Goal: Task Accomplishment & Management: Manage account settings

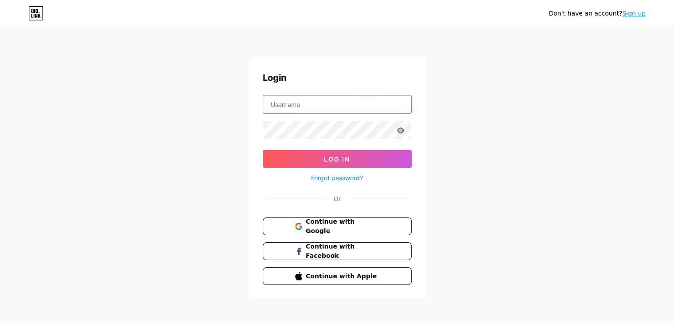
click at [309, 107] on input "text" at bounding box center [337, 104] width 148 height 18
type input "[EMAIL_ADDRESS][DOMAIN_NAME]"
click at [316, 176] on link "Forgot password?" at bounding box center [337, 177] width 52 height 9
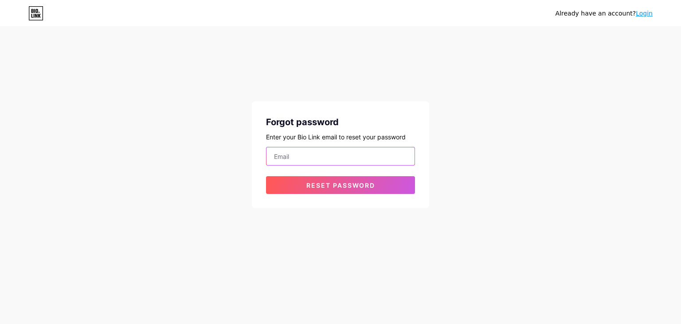
click at [282, 149] on input "email" at bounding box center [340, 156] width 148 height 18
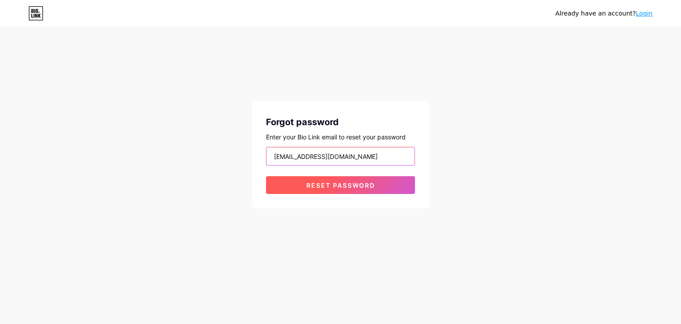
type input "oxeegear@gmail.com"
click at [315, 180] on button "Reset password" at bounding box center [340, 185] width 149 height 18
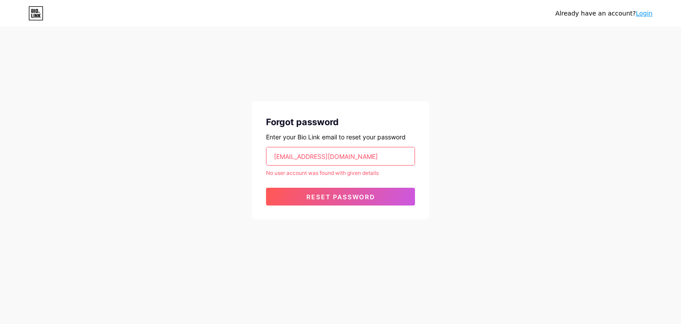
click at [350, 158] on input "oxeegear@gmail.com" at bounding box center [340, 156] width 148 height 18
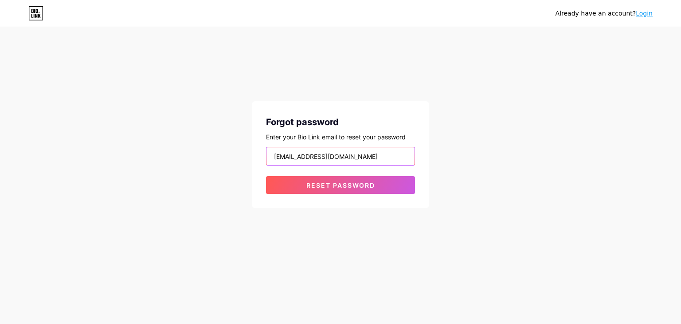
type input "murlipatidar0011@gmail.com"
click at [266, 176] on button "Reset password" at bounding box center [340, 185] width 149 height 18
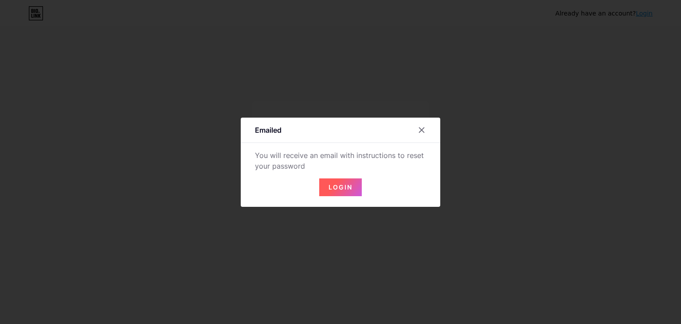
click at [343, 193] on button "Login" at bounding box center [340, 187] width 43 height 18
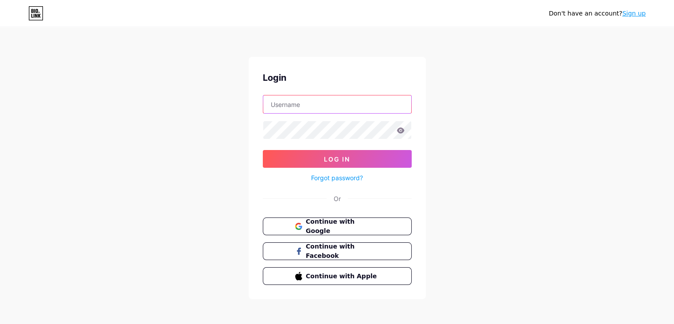
click at [354, 109] on input "text" at bounding box center [337, 104] width 148 height 18
type input "[EMAIL_ADDRESS][DOMAIN_NAME]"
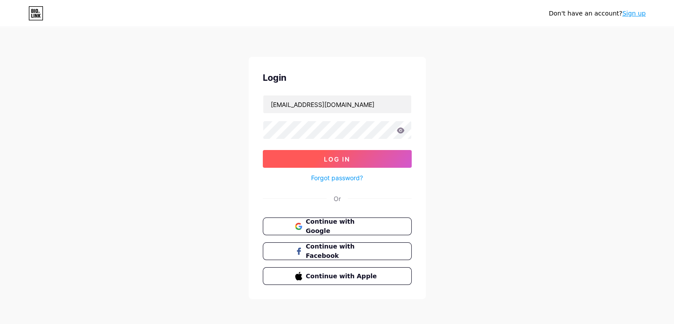
click at [315, 154] on button "Log In" at bounding box center [337, 159] width 149 height 18
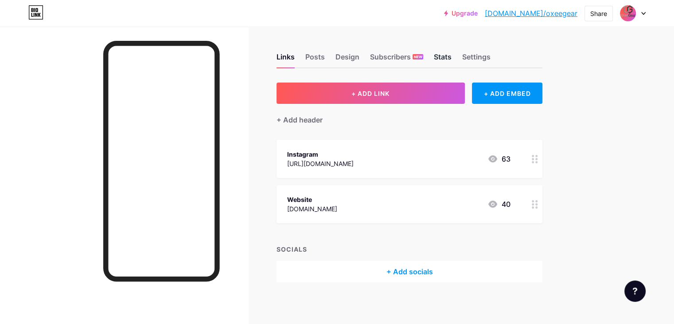
click at [452, 63] on div "Stats" at bounding box center [443, 59] width 18 height 16
click at [596, 13] on div "Share" at bounding box center [599, 13] width 17 height 9
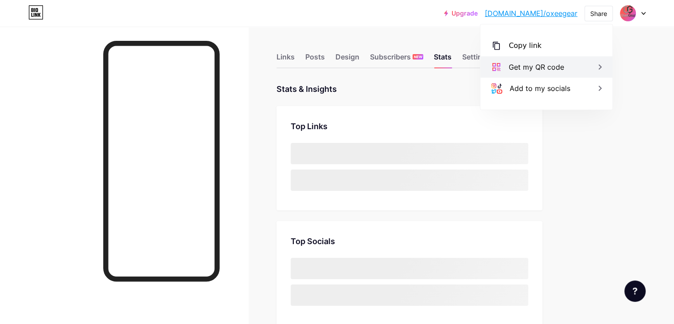
click at [544, 70] on div "Get my QR code" at bounding box center [536, 67] width 55 height 11
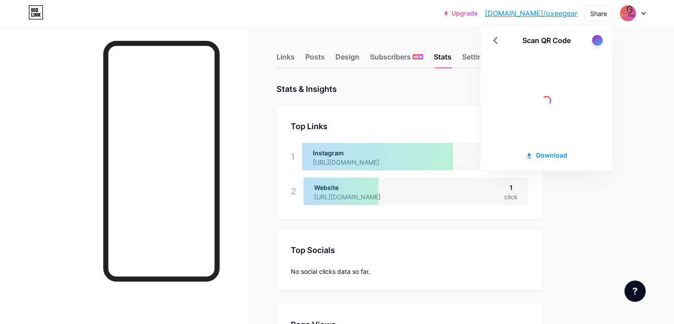
scroll to position [323, 674]
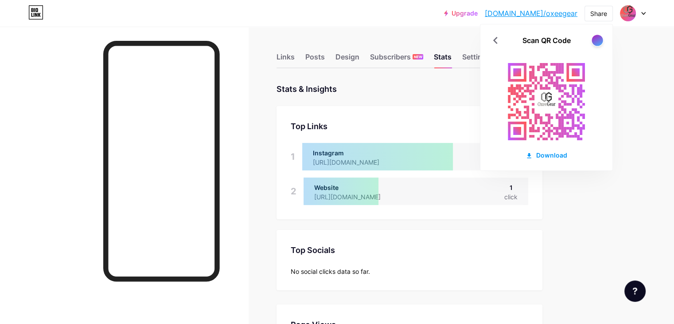
click at [596, 41] on div at bounding box center [597, 40] width 11 height 11
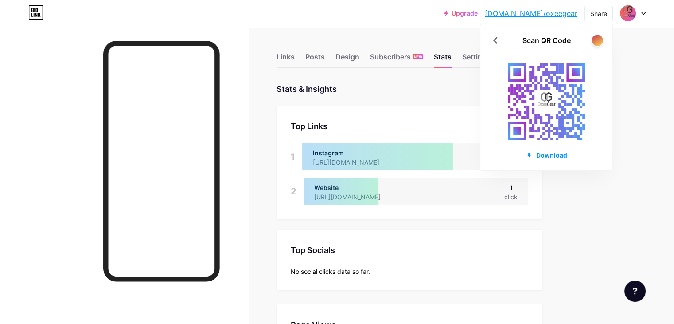
click at [596, 40] on div at bounding box center [597, 40] width 11 height 11
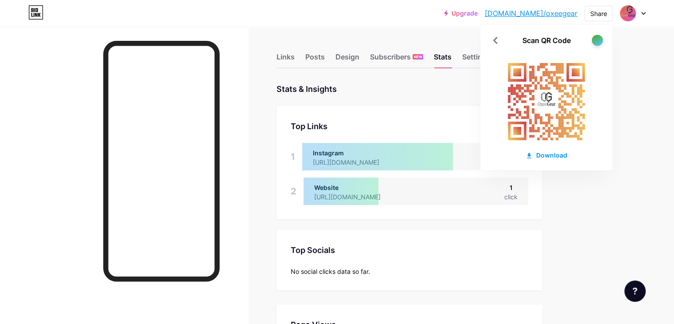
click at [596, 40] on div at bounding box center [597, 40] width 11 height 11
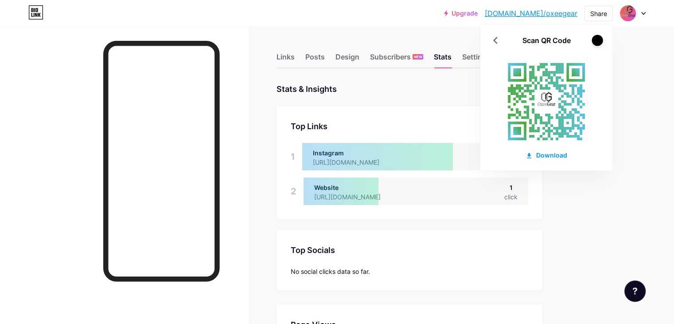
click at [596, 40] on div at bounding box center [597, 40] width 11 height 11
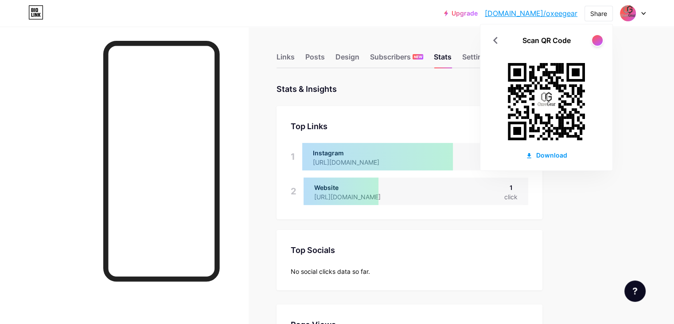
click at [549, 96] on image at bounding box center [547, 101] width 20 height 20
click at [596, 40] on div at bounding box center [597, 40] width 11 height 11
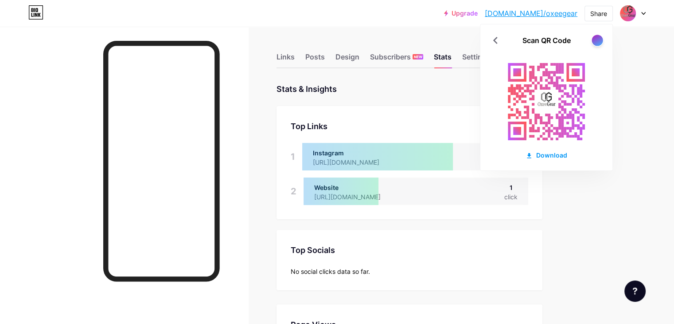
click at [596, 40] on div at bounding box center [597, 40] width 11 height 11
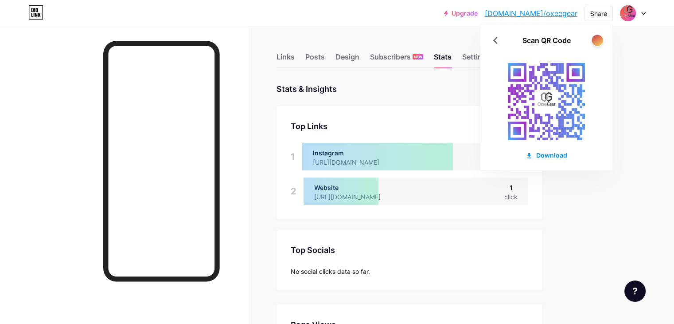
click at [596, 40] on div at bounding box center [597, 40] width 11 height 11
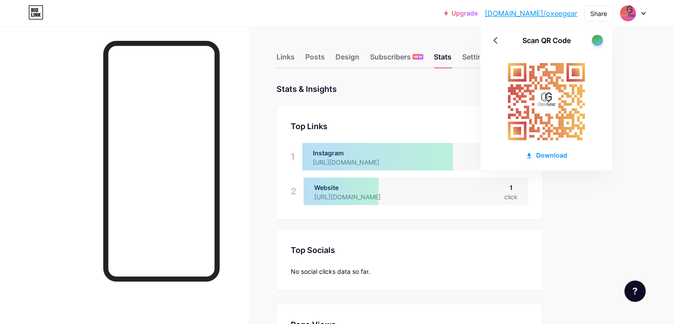
click at [596, 40] on div at bounding box center [597, 40] width 11 height 11
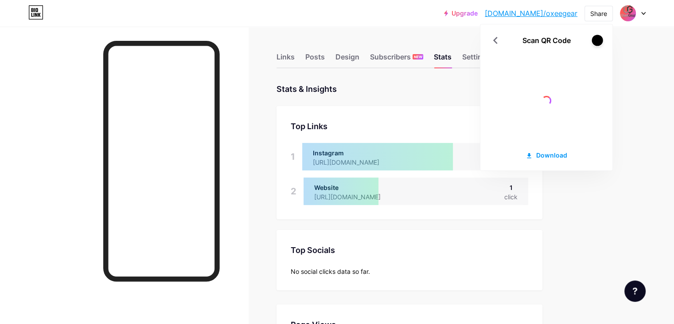
click at [596, 40] on div at bounding box center [597, 40] width 11 height 11
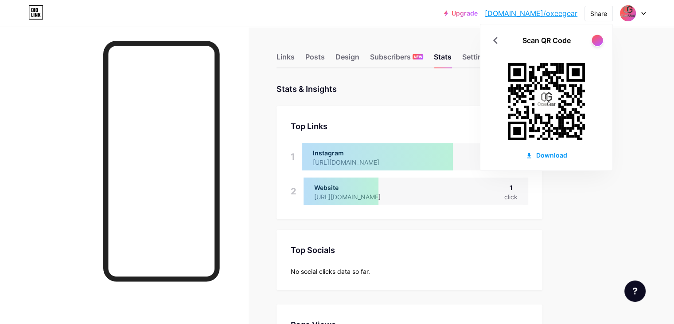
click at [596, 40] on div at bounding box center [597, 40] width 11 height 11
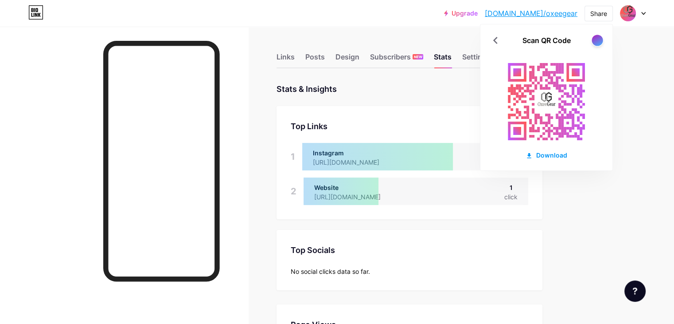
click at [596, 40] on div at bounding box center [597, 40] width 11 height 11
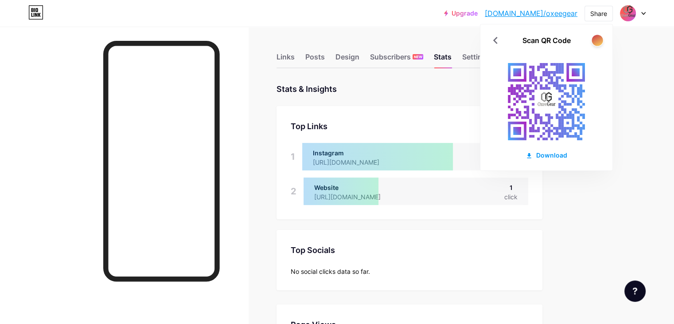
click at [596, 40] on div at bounding box center [597, 40] width 11 height 11
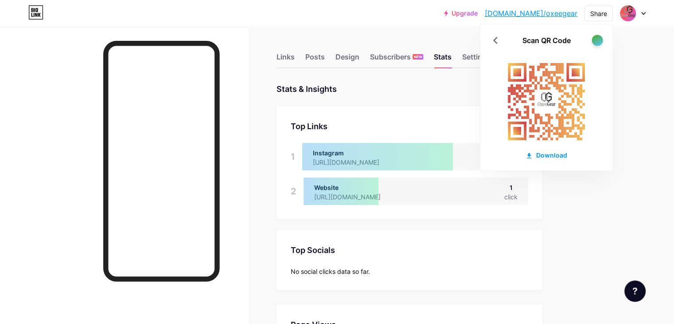
click at [596, 40] on div at bounding box center [597, 40] width 11 height 11
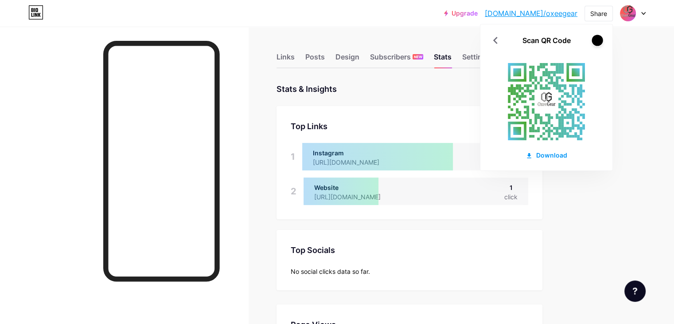
click at [596, 40] on div at bounding box center [597, 40] width 11 height 11
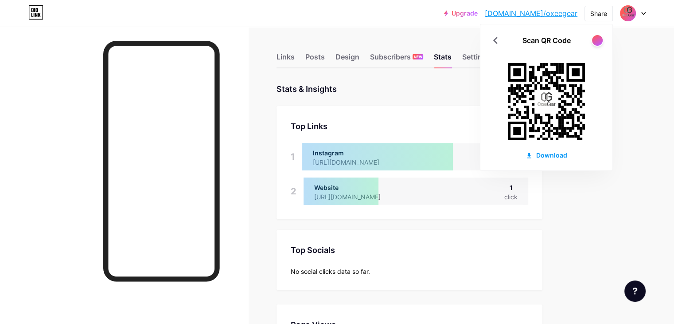
click at [623, 12] on img at bounding box center [628, 13] width 14 height 14
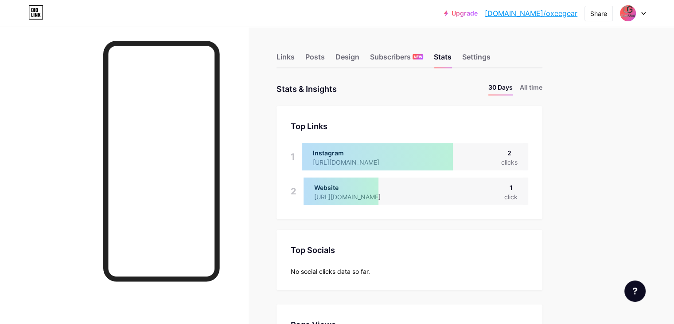
click at [646, 15] on div "Upgrade bio.link/oxeege... bio.link/oxeegear Share Switch accounts #UnleashYour…" at bounding box center [337, 13] width 674 height 16
click at [642, 14] on icon at bounding box center [644, 13] width 4 height 3
click at [633, 14] on img at bounding box center [628, 13] width 14 height 14
click at [627, 15] on img at bounding box center [628, 13] width 14 height 14
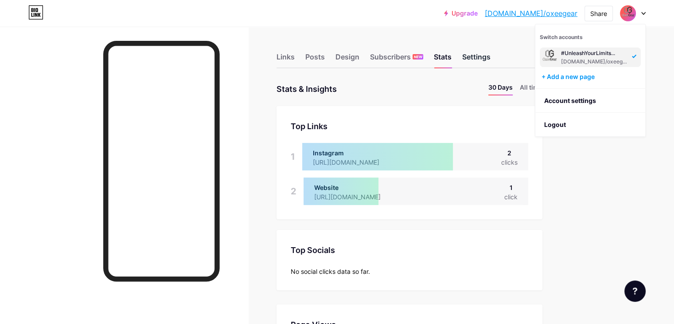
click at [491, 55] on div "Settings" at bounding box center [476, 59] width 28 height 16
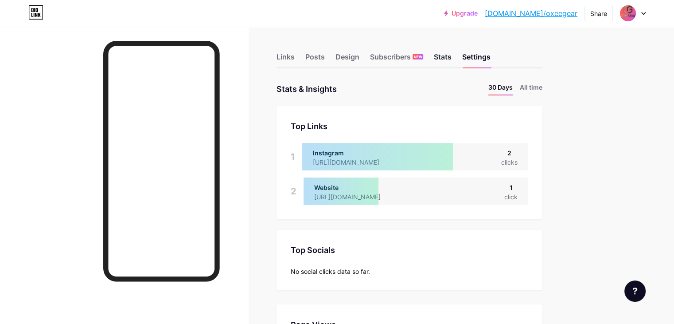
click at [452, 61] on div "Stats" at bounding box center [443, 59] width 18 height 16
click at [360, 63] on div "Design" at bounding box center [348, 59] width 24 height 16
click at [325, 65] on div "Posts" at bounding box center [316, 59] width 20 height 16
click at [295, 65] on div "Links" at bounding box center [286, 59] width 18 height 16
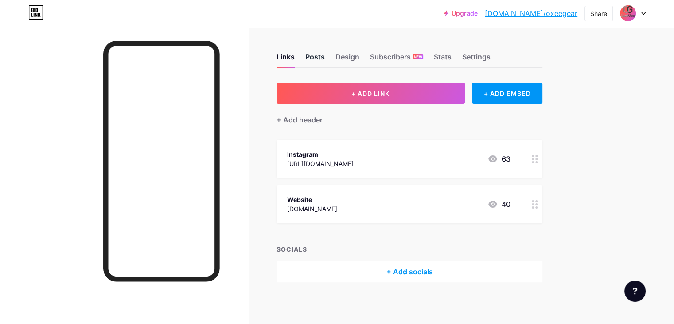
click at [325, 53] on div "Posts" at bounding box center [316, 59] width 20 height 16
click at [360, 54] on div "Design" at bounding box center [348, 59] width 24 height 16
click at [423, 54] on div "Subscribers NEW" at bounding box center [396, 59] width 53 height 16
click at [452, 59] on div "Stats" at bounding box center [443, 59] width 18 height 16
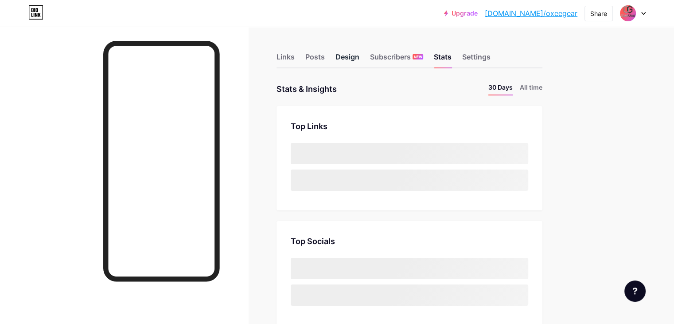
click at [360, 58] on div "Design" at bounding box center [348, 59] width 24 height 16
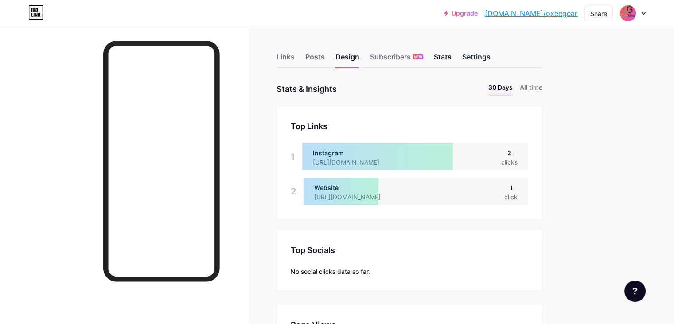
click at [491, 58] on div "Settings" at bounding box center [476, 59] width 28 height 16
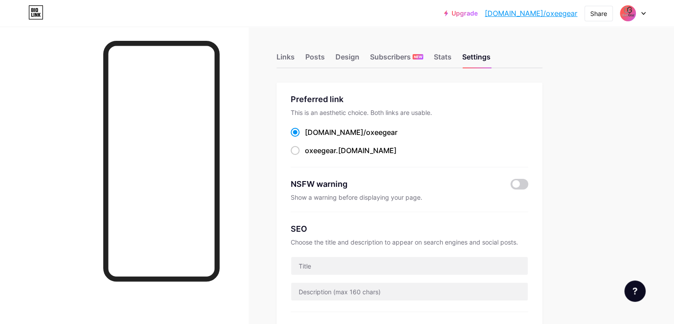
click at [631, 17] on img at bounding box center [628, 13] width 14 height 14
click at [551, 58] on img at bounding box center [550, 57] width 14 height 14
click at [598, 51] on div "#UnleashYourLimits..." at bounding box center [595, 53] width 68 height 7
click at [571, 100] on link "Account settings" at bounding box center [591, 101] width 110 height 24
